Goal: Task Accomplishment & Management: Manage account settings

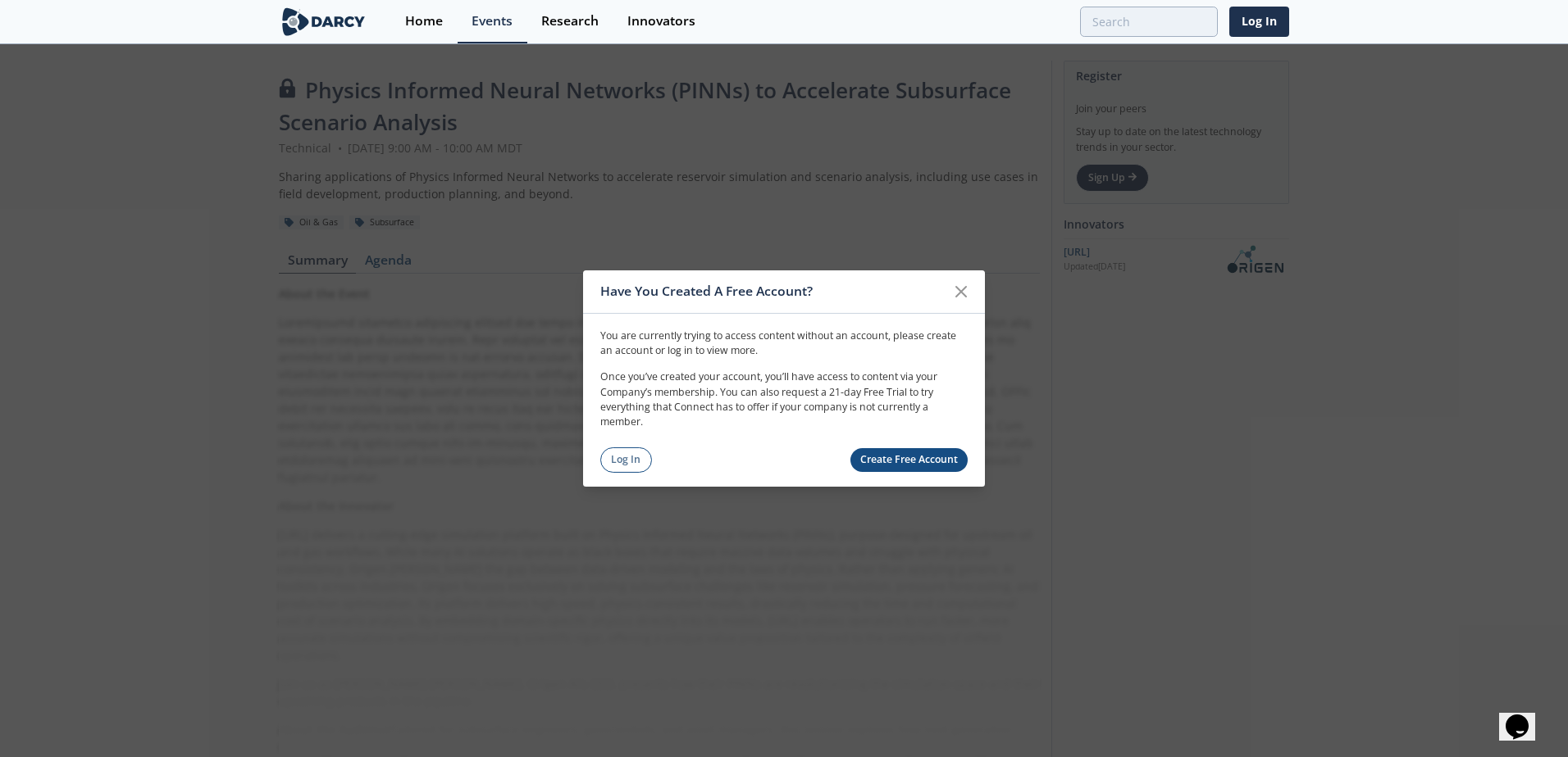
click at [873, 455] on link "Create Free Account" at bounding box center [909, 460] width 118 height 24
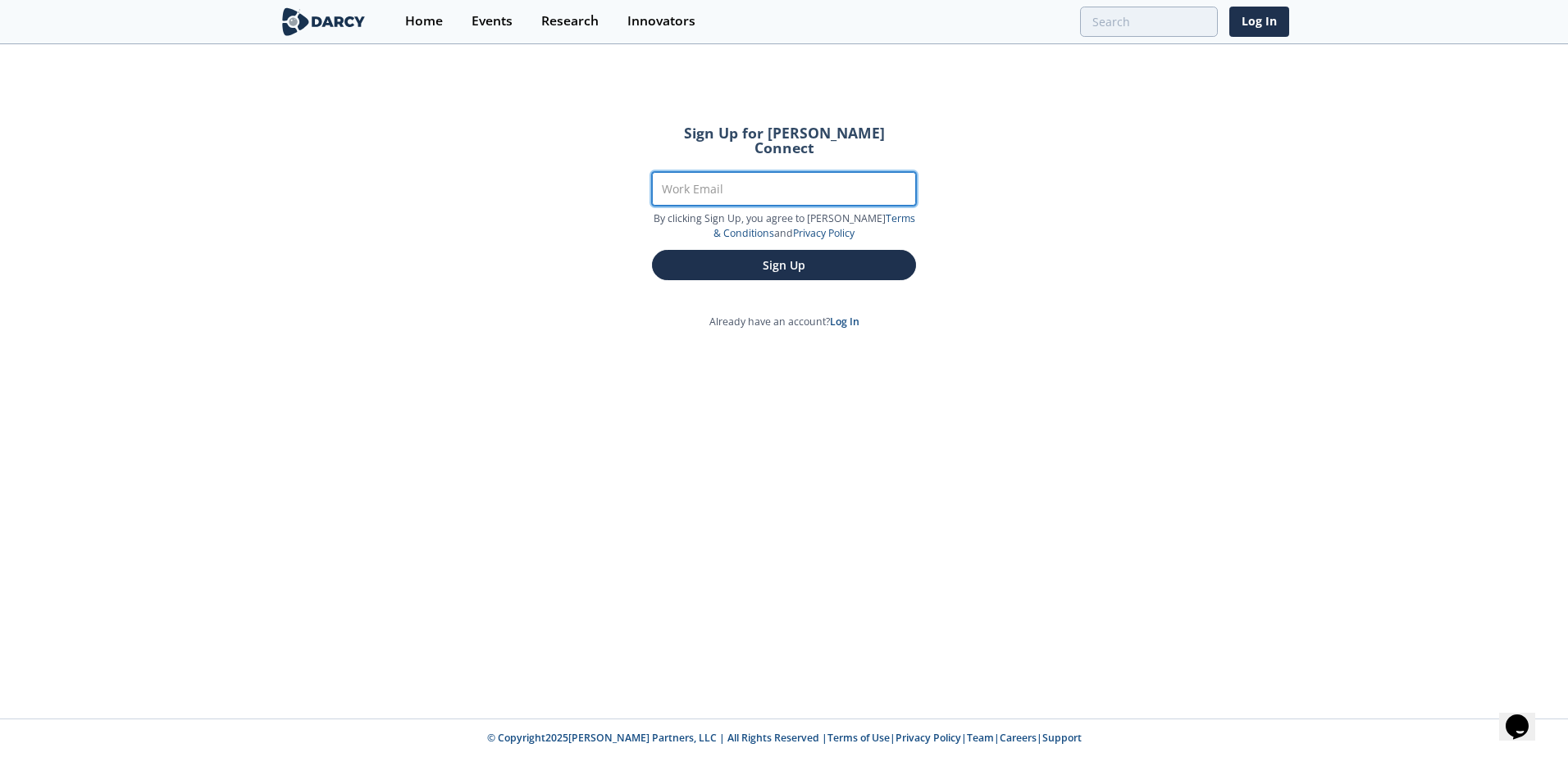
click at [690, 173] on input "Work Email" at bounding box center [784, 188] width 264 height 33
type input "[PERSON_NAME][EMAIL_ADDRESS][PERSON_NAME][DOMAIN_NAME]"
click at [741, 250] on button "Sign Up" at bounding box center [784, 265] width 264 height 30
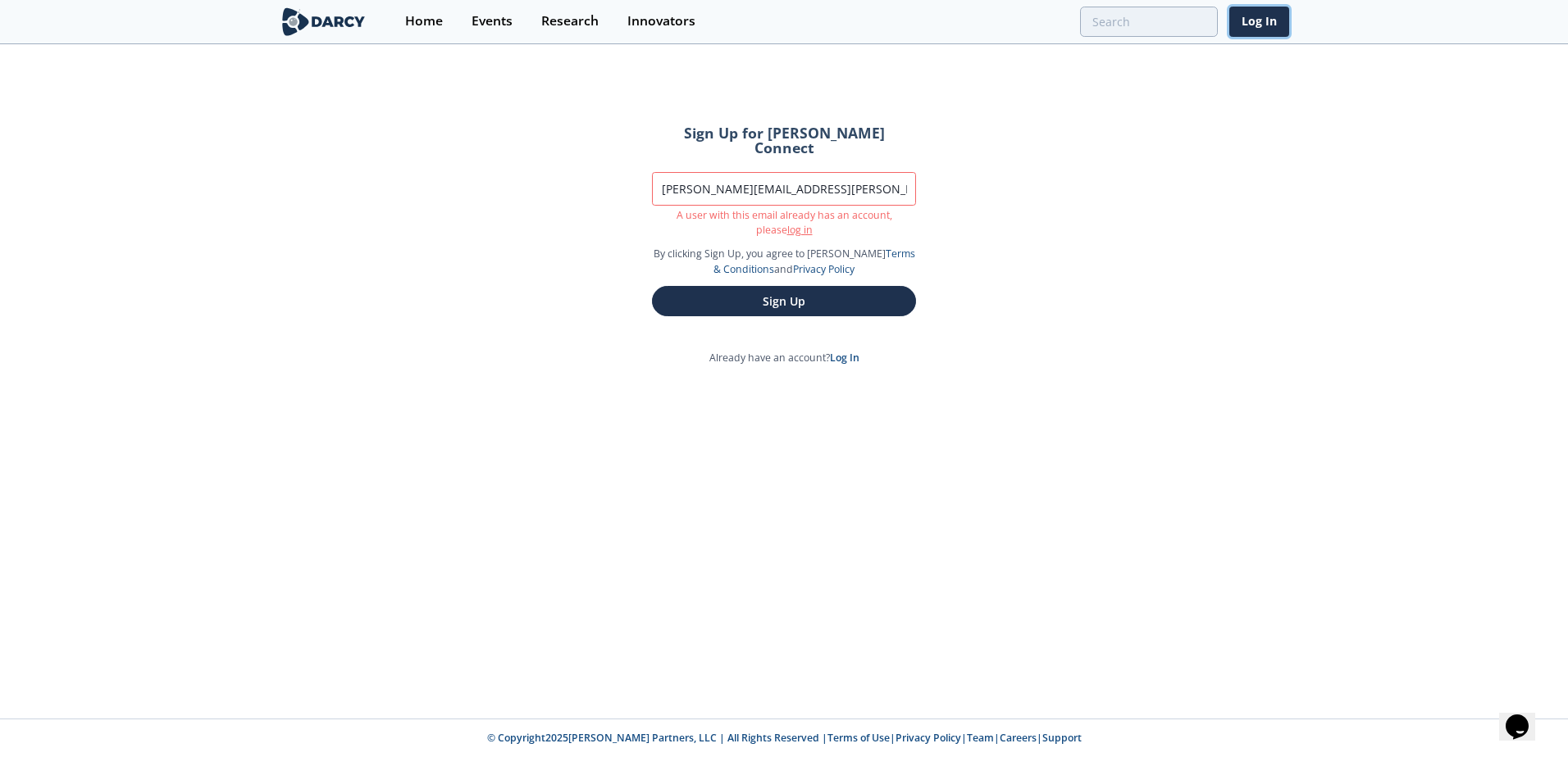
click at [1249, 16] on link "Log In" at bounding box center [1259, 22] width 60 height 30
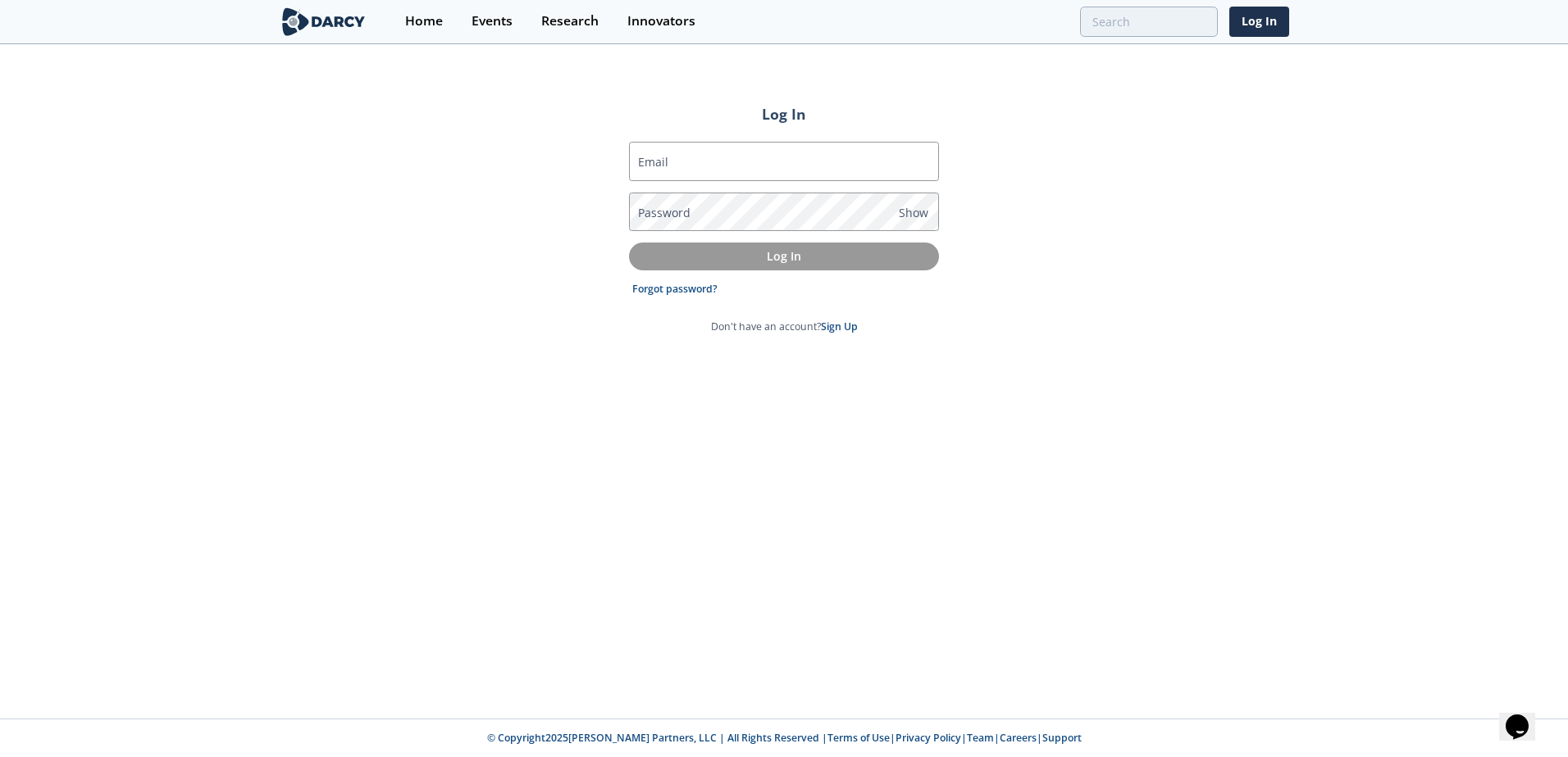
click at [826, 160] on input "Email" at bounding box center [784, 161] width 310 height 39
type input "[PERSON_NAME][EMAIL_ADDRESS][PERSON_NAME][DOMAIN_NAME]"
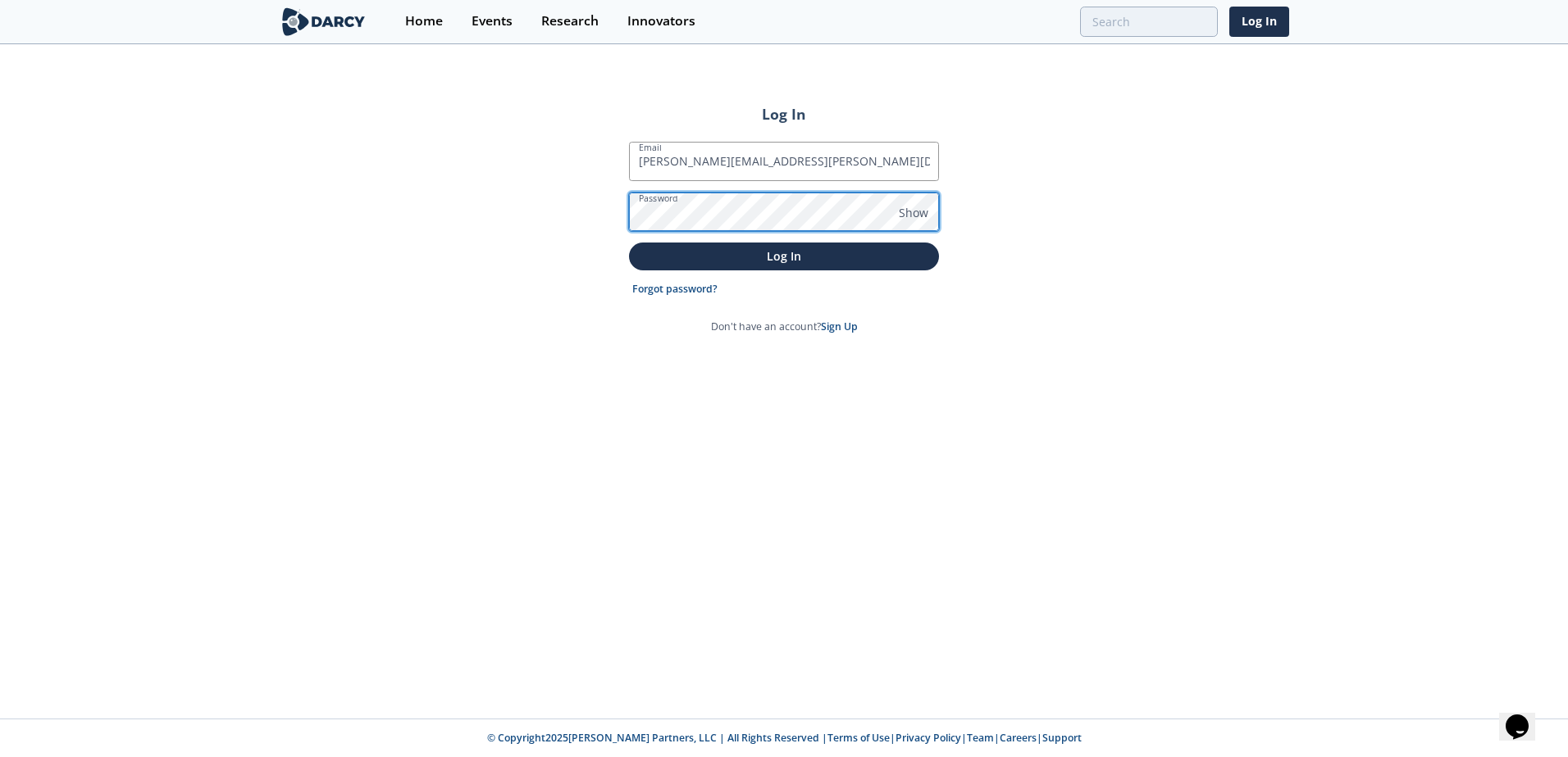
click at [629, 242] on button "Log In" at bounding box center [784, 255] width 310 height 27
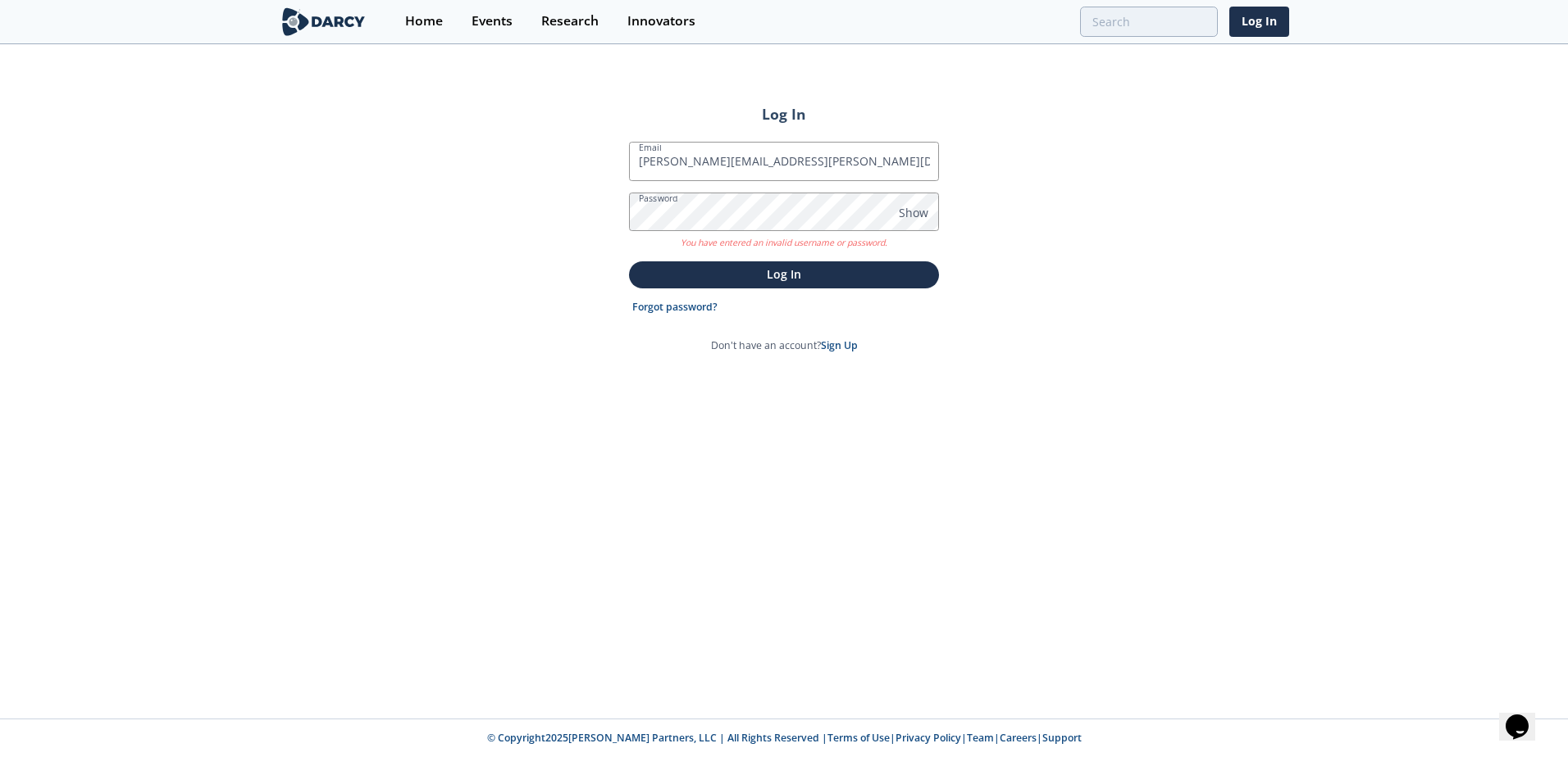
click at [692, 309] on link "Forgot password?" at bounding box center [675, 308] width 86 height 15
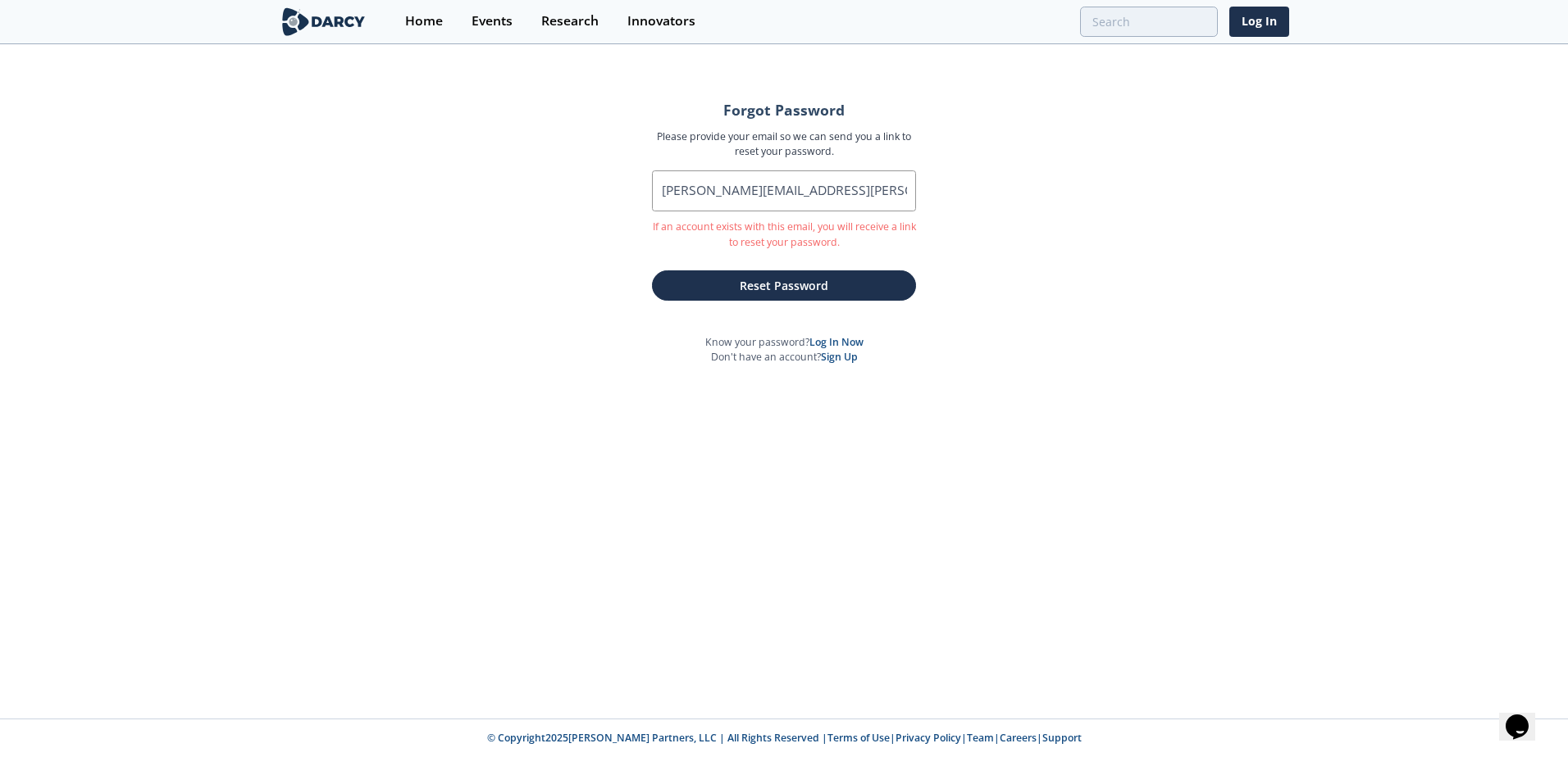
click at [779, 292] on button "Reset Password" at bounding box center [784, 286] width 264 height 30
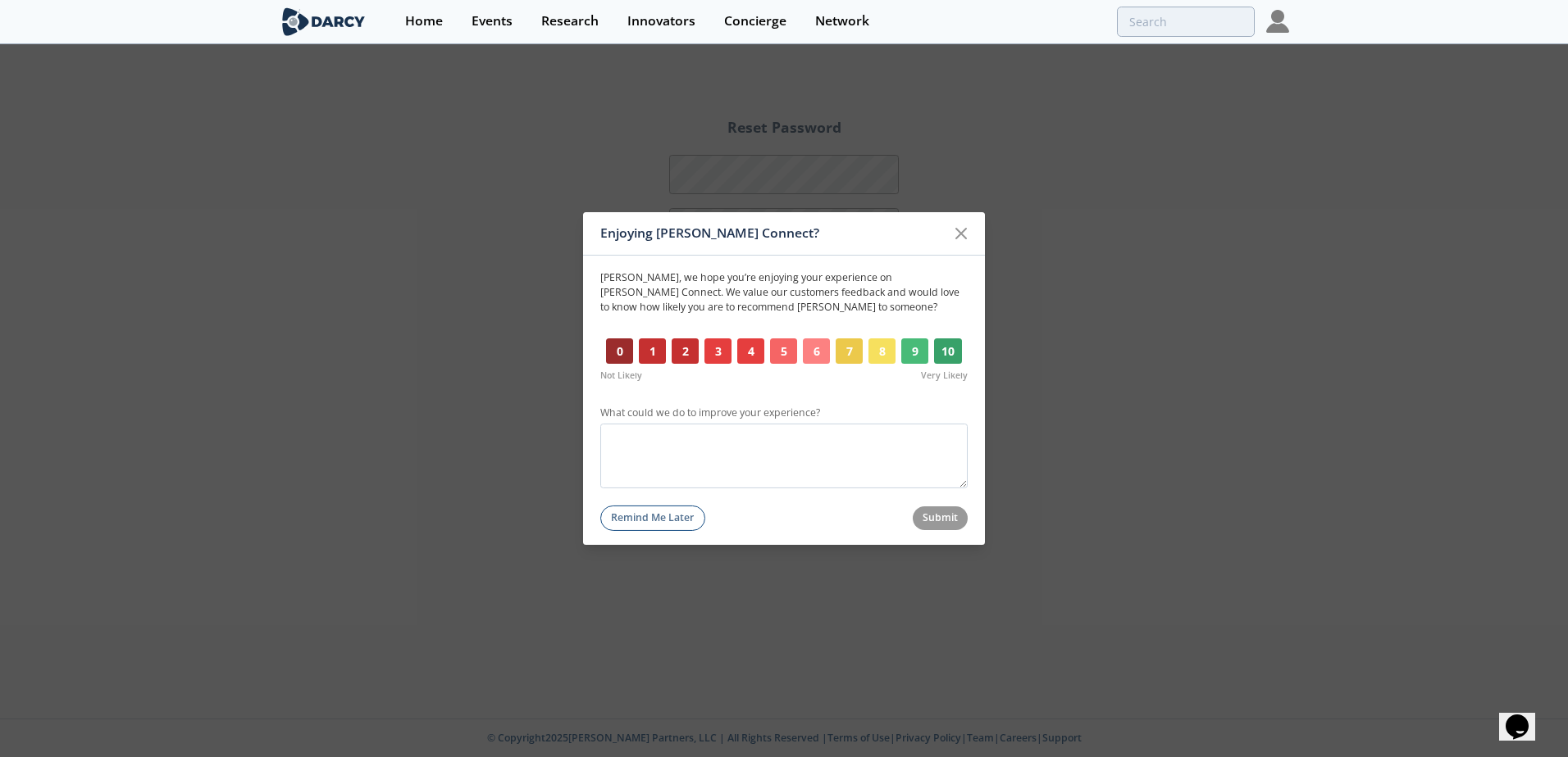
click at [964, 227] on icon at bounding box center [961, 234] width 20 height 20
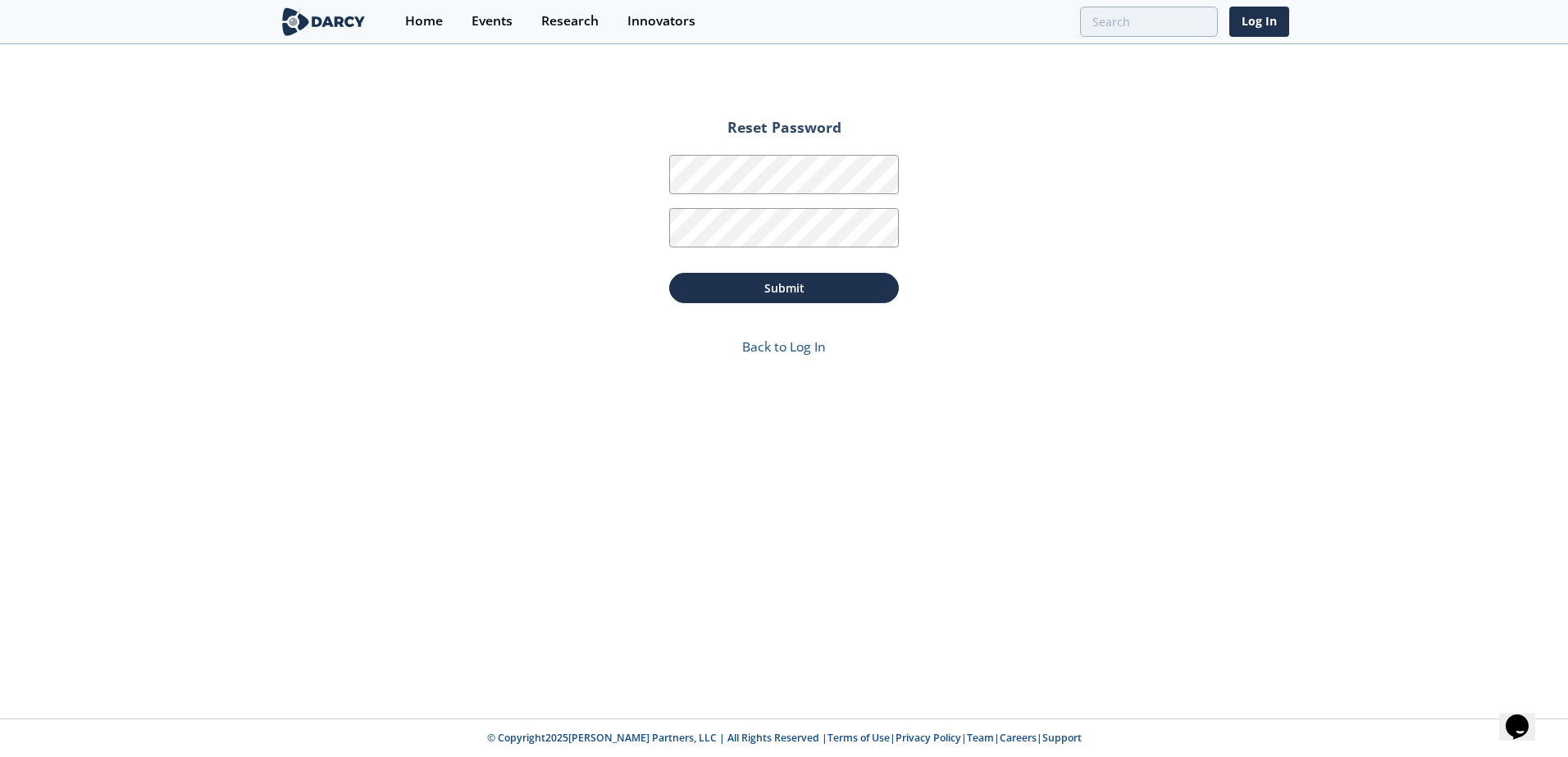
click at [847, 272] on div "Submit" at bounding box center [784, 284] width 230 height 39
click at [847, 278] on button "Submit" at bounding box center [784, 288] width 230 height 30
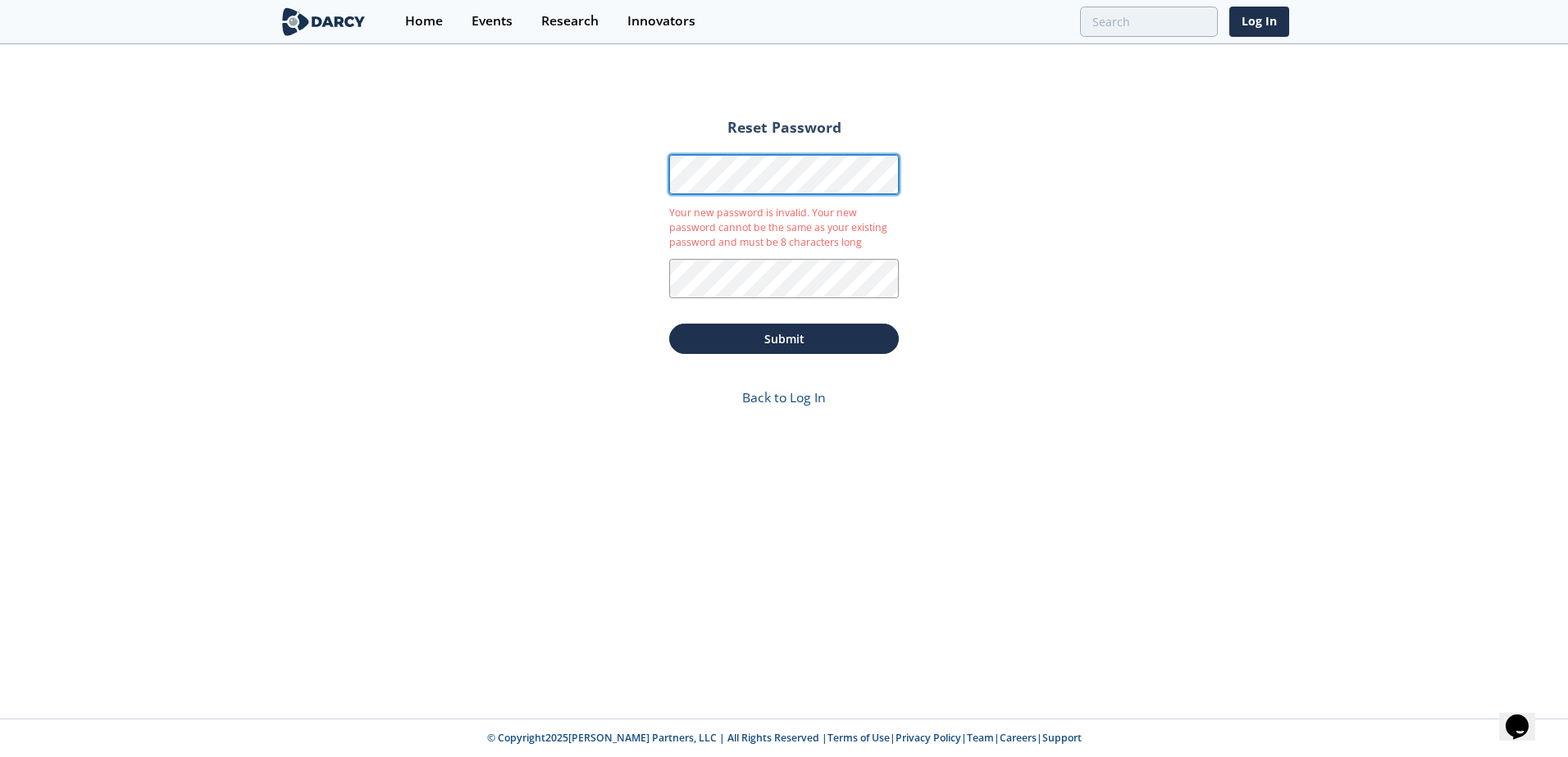
click at [599, 172] on div "Reset Password Password Your new password is invalid. Your new password cannot …" at bounding box center [784, 382] width 1568 height 673
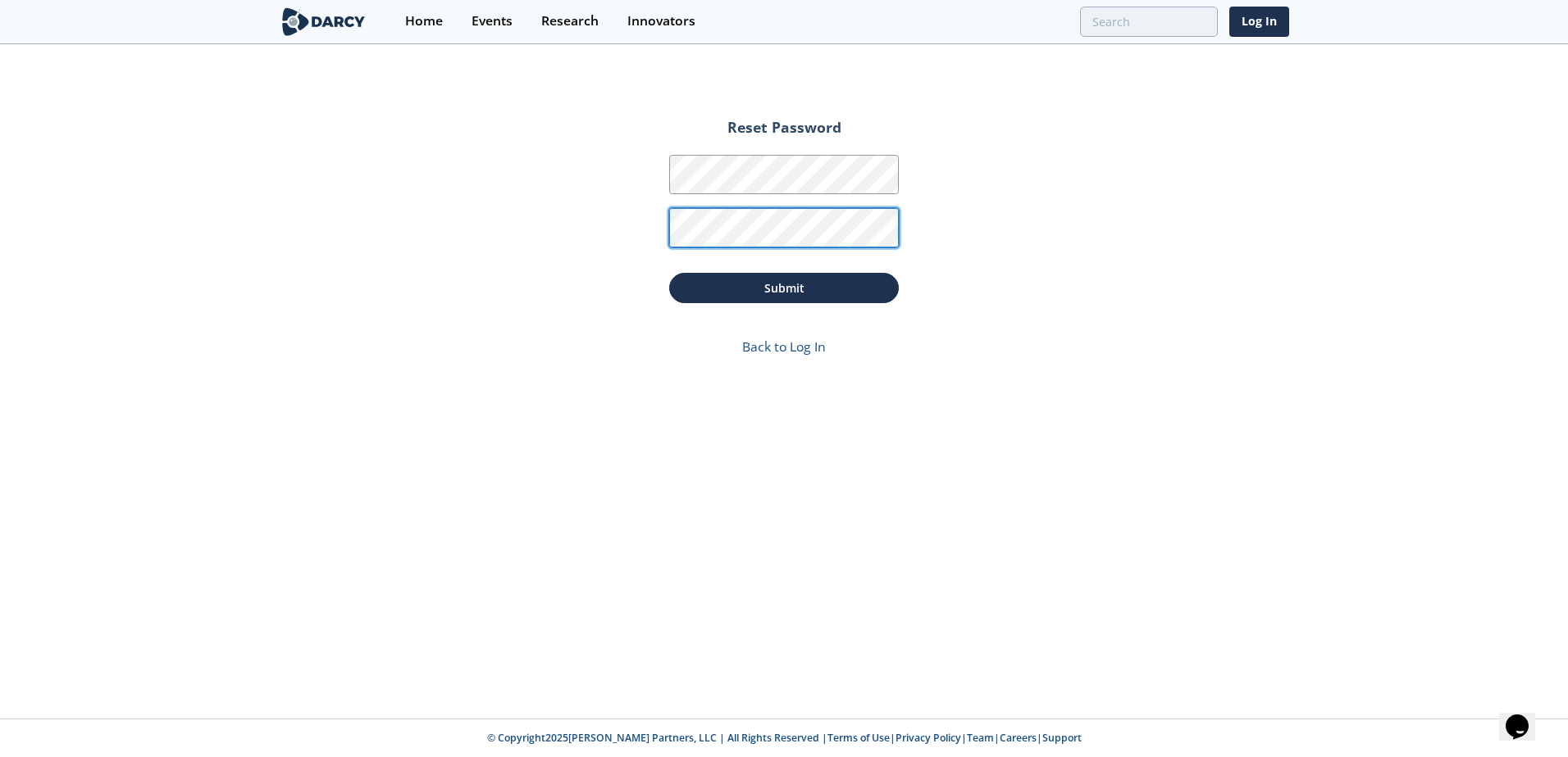
click at [618, 223] on div "Reset Password Password Password Confirmation Submit Back to Log In" at bounding box center [784, 382] width 1568 height 673
click at [834, 291] on button "Submit" at bounding box center [784, 288] width 230 height 30
click at [791, 284] on button "Submit" at bounding box center [784, 288] width 230 height 30
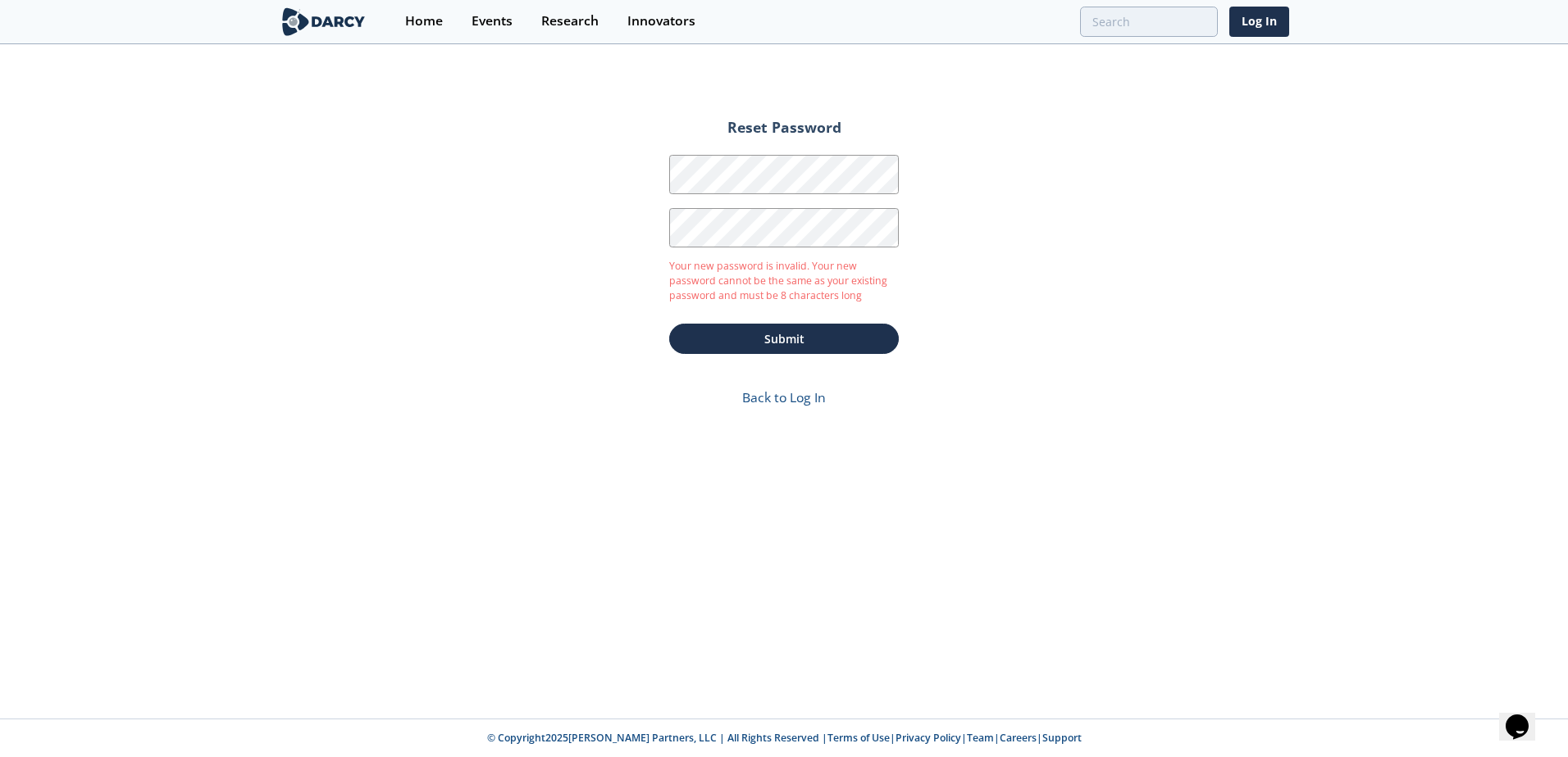
click at [728, 155] on div "Password" at bounding box center [784, 173] width 230 height 53
drag, startPoint x: 727, startPoint y: 154, endPoint x: 651, endPoint y: 225, distance: 104.0
click at [651, 225] on form "Reset Password Password Password Confirmation Your new password is invalid. You…" at bounding box center [784, 267] width 276 height 328
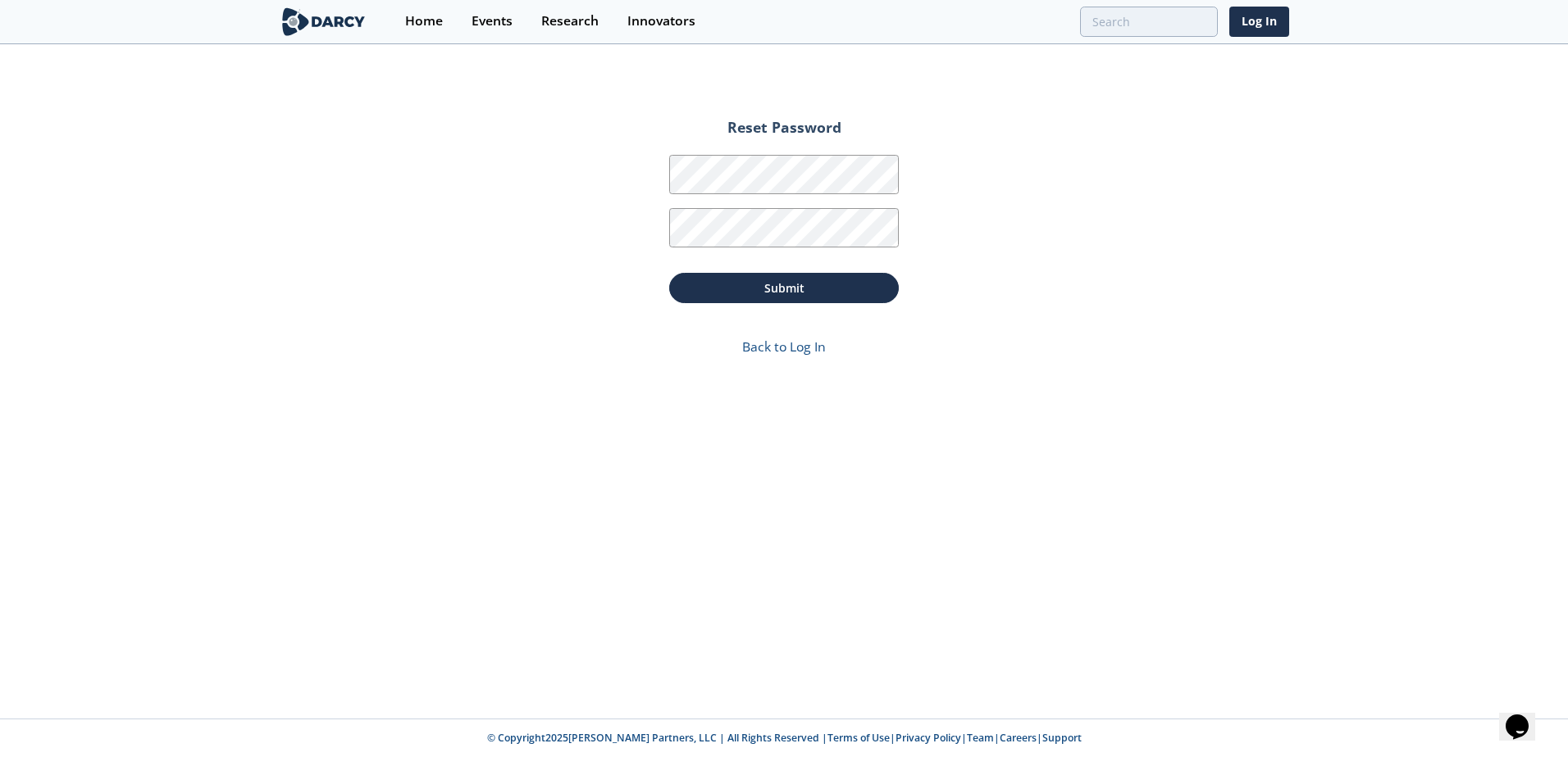
click at [824, 290] on button "Submit" at bounding box center [784, 288] width 230 height 30
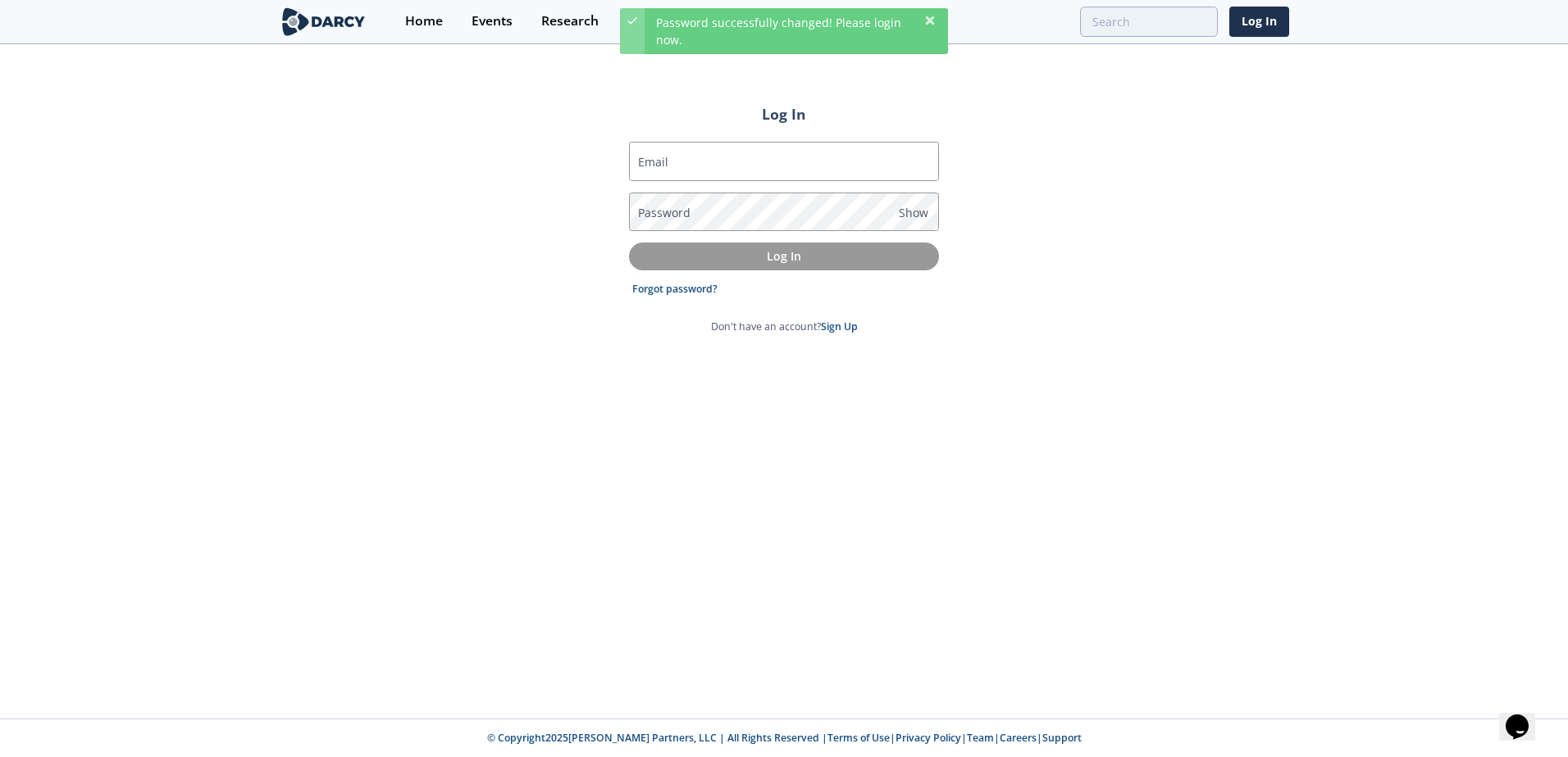
click at [683, 168] on input "Email" at bounding box center [784, 161] width 310 height 39
type input "[PERSON_NAME][EMAIL_ADDRESS][PERSON_NAME][DOMAIN_NAME]"
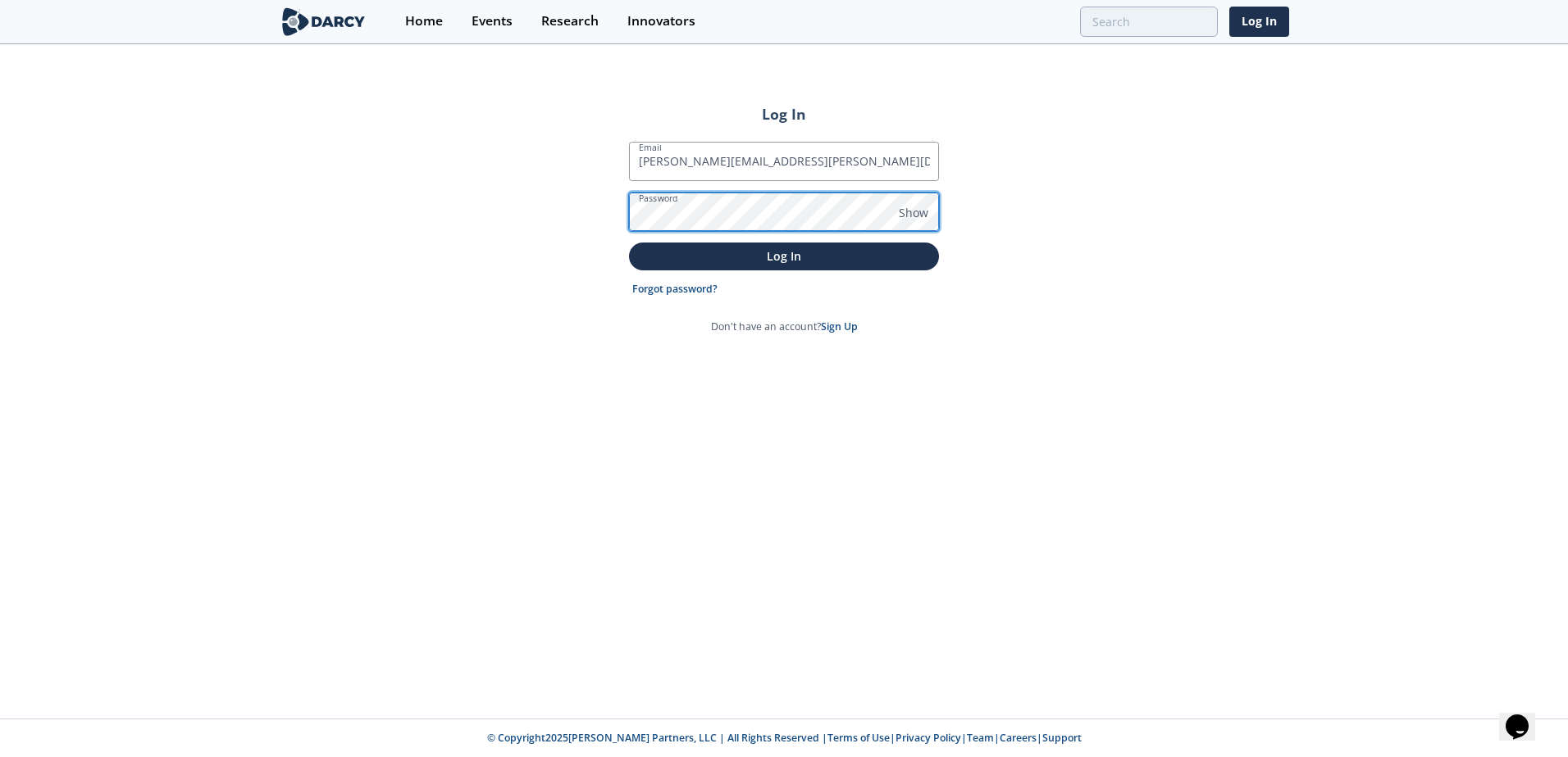
click at [629, 242] on button "Log In" at bounding box center [784, 255] width 310 height 27
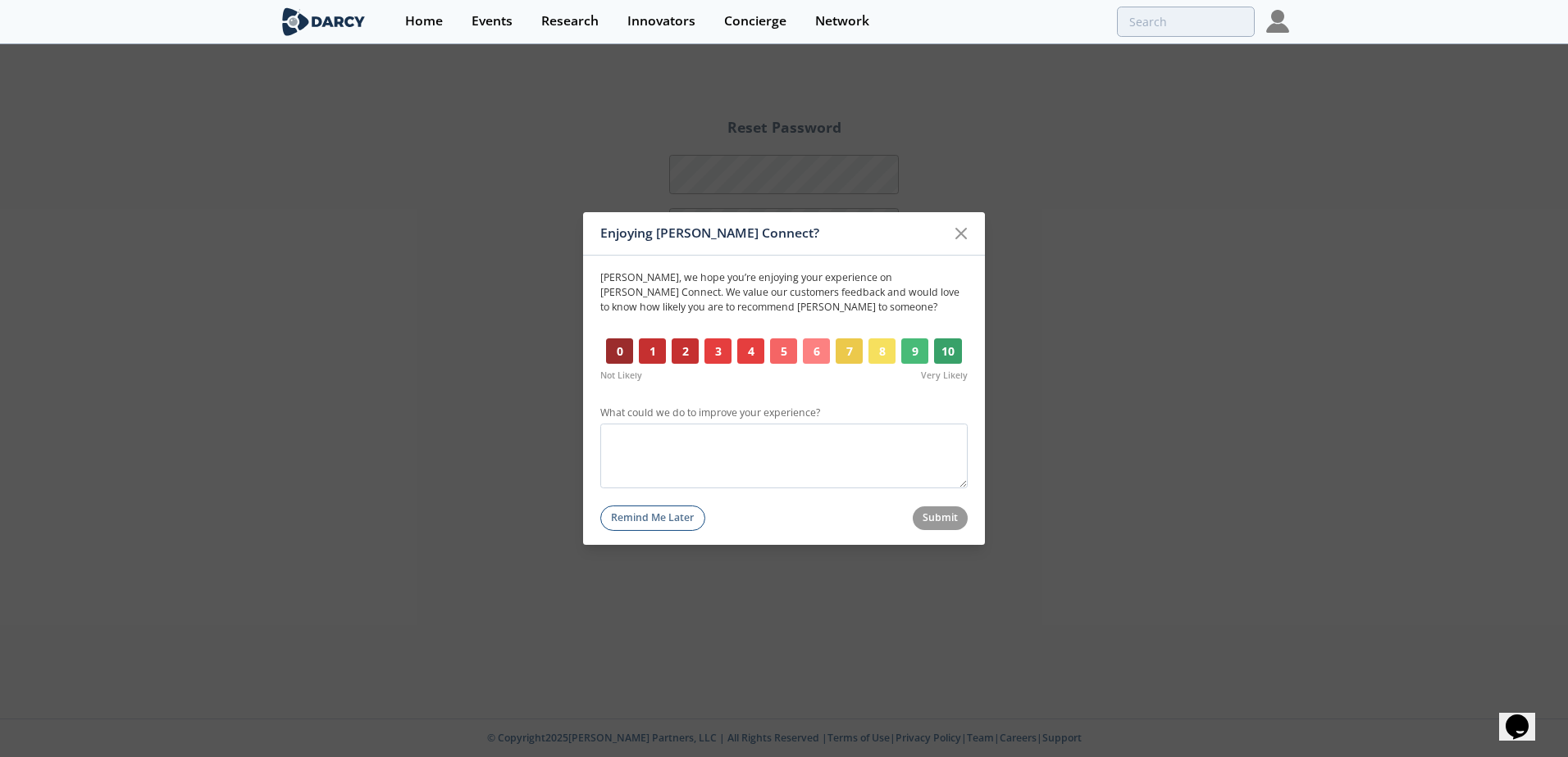
click at [668, 522] on button "Remind Me Later" at bounding box center [653, 519] width 105 height 26
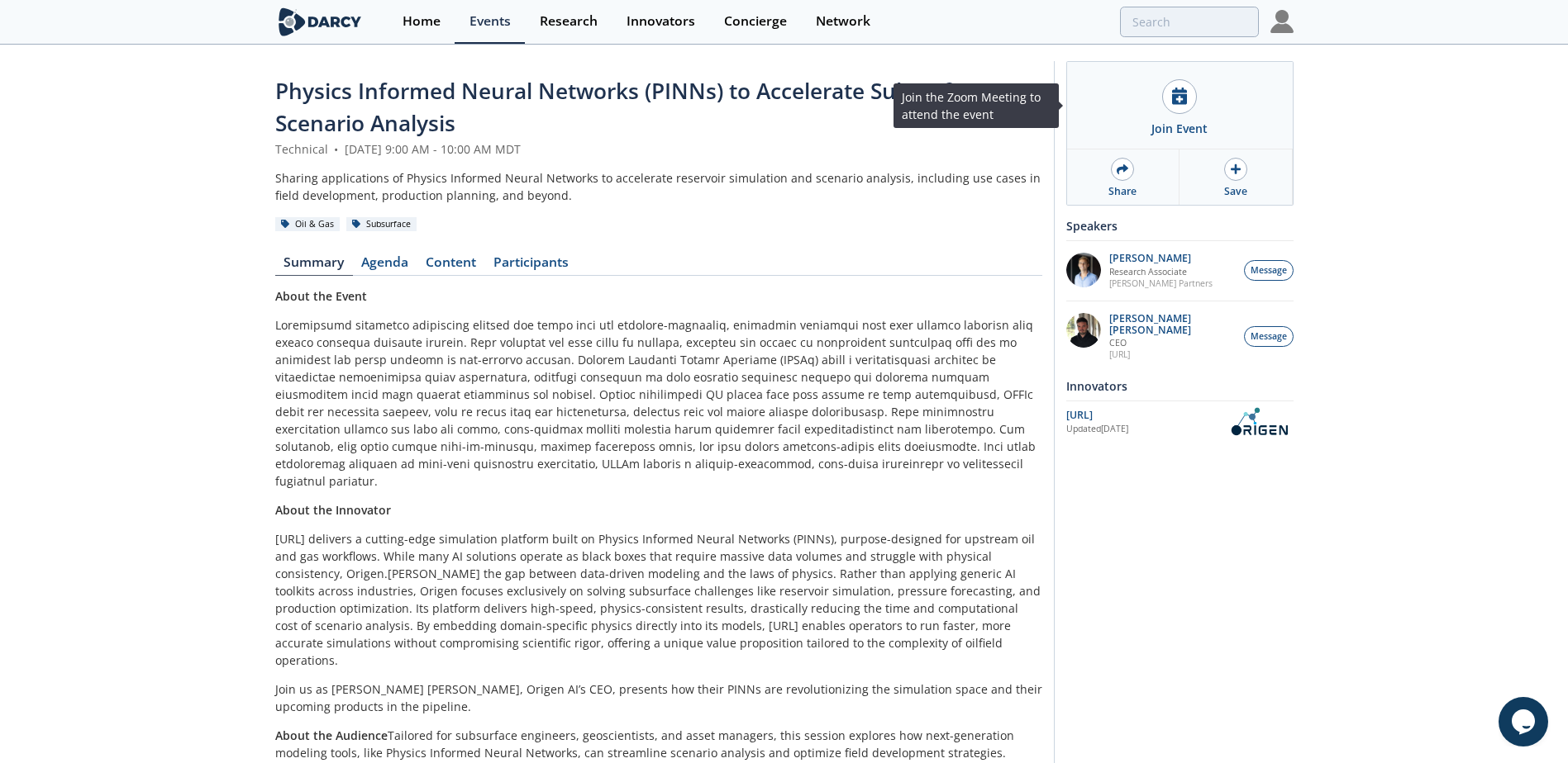
click at [1180, 100] on icon at bounding box center [1180, 96] width 15 height 17
